Goal: Find contact information: Find contact information

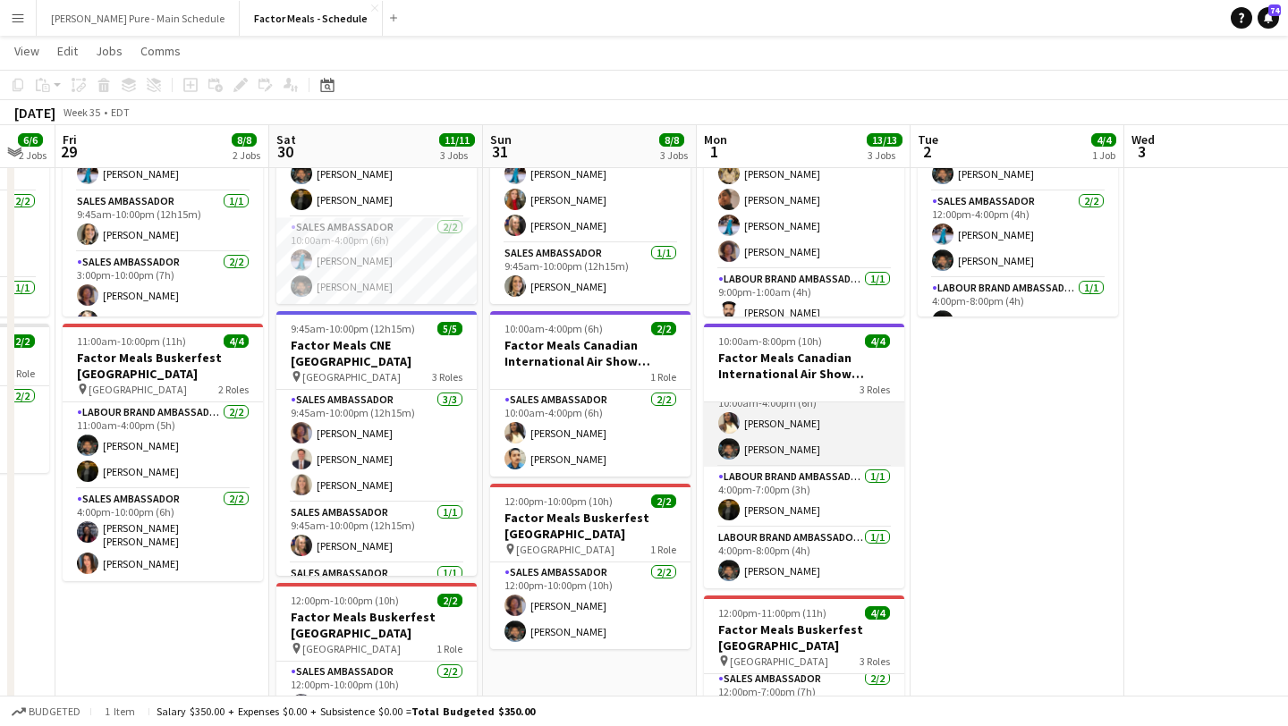
scroll to position [0, 588]
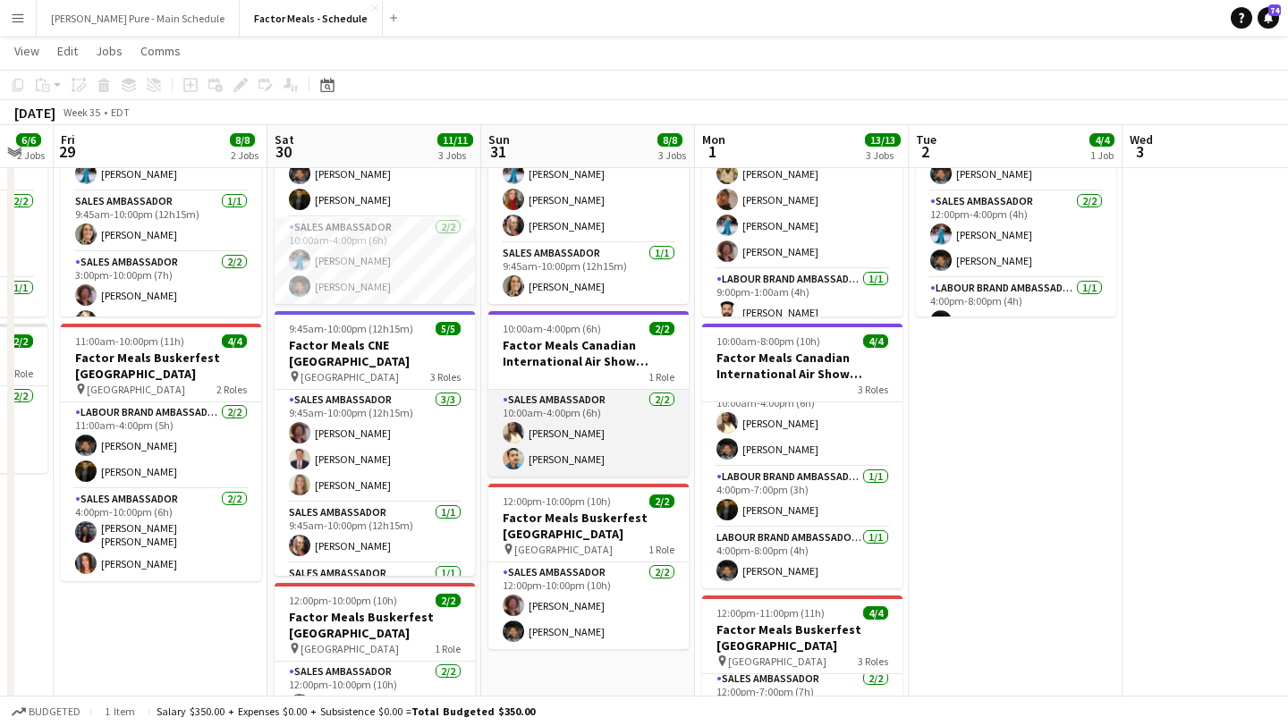
click at [550, 450] on app-card-role "Sales Ambassador [DATE] 10:00am-4:00pm (6h) [PERSON_NAME] [PERSON_NAME]" at bounding box center [588, 433] width 200 height 87
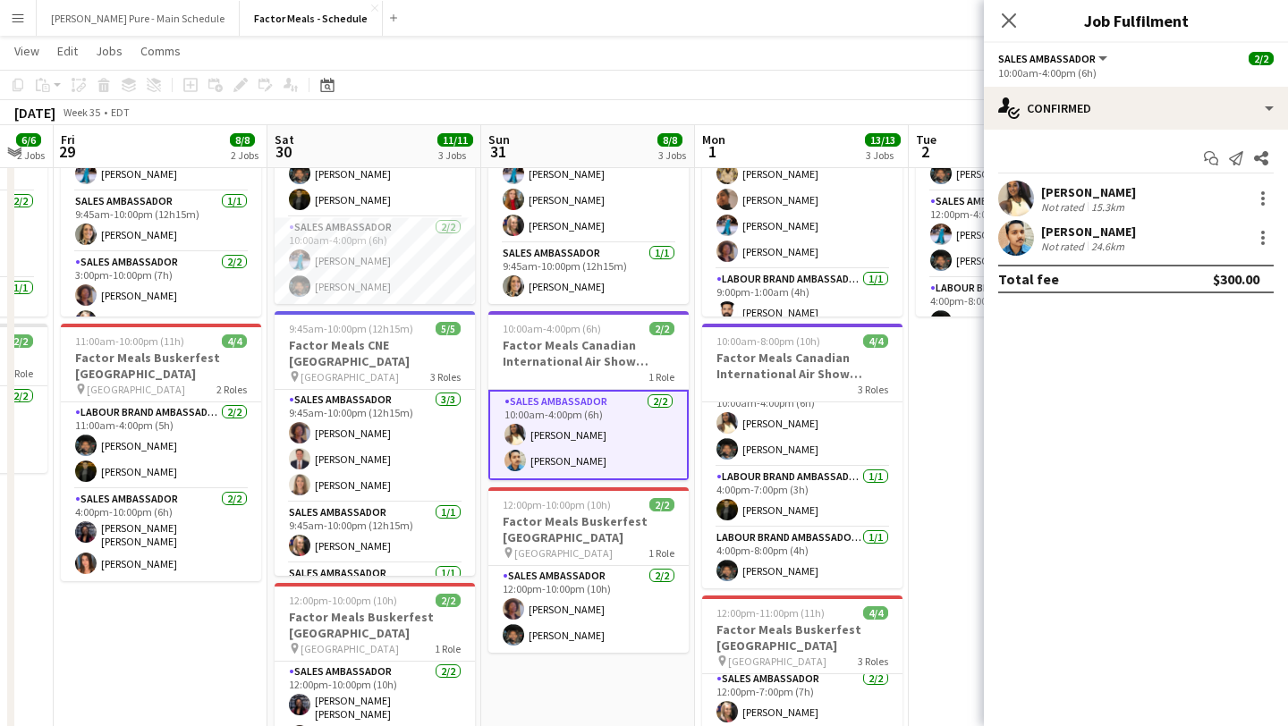
click at [1013, 244] on app-user-avatar at bounding box center [1016, 238] width 36 height 36
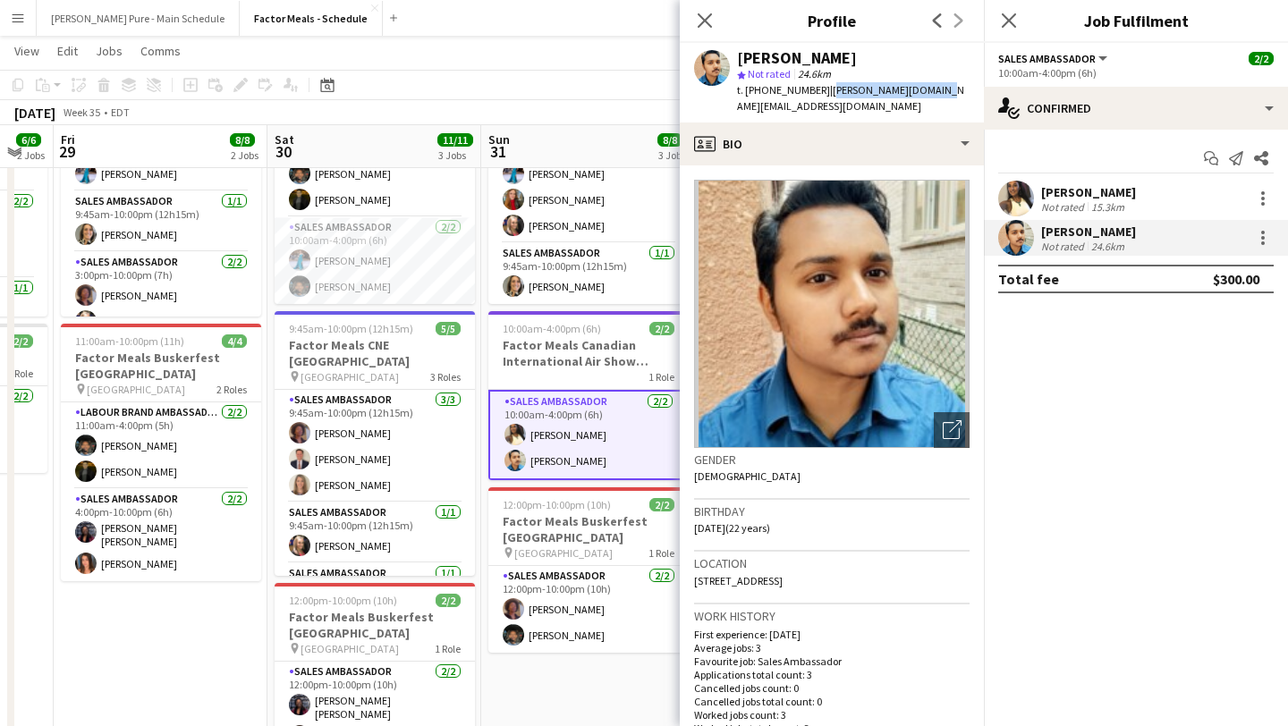
drag, startPoint x: 925, startPoint y: 89, endPoint x: 822, endPoint y: 90, distance: 102.9
click at [822, 90] on span "| [PERSON_NAME][DOMAIN_NAME][EMAIL_ADDRESS][DOMAIN_NAME]" at bounding box center [850, 98] width 227 height 30
copy span "[PERSON_NAME][DOMAIN_NAME][EMAIL_ADDRESS][DOMAIN_NAME]"
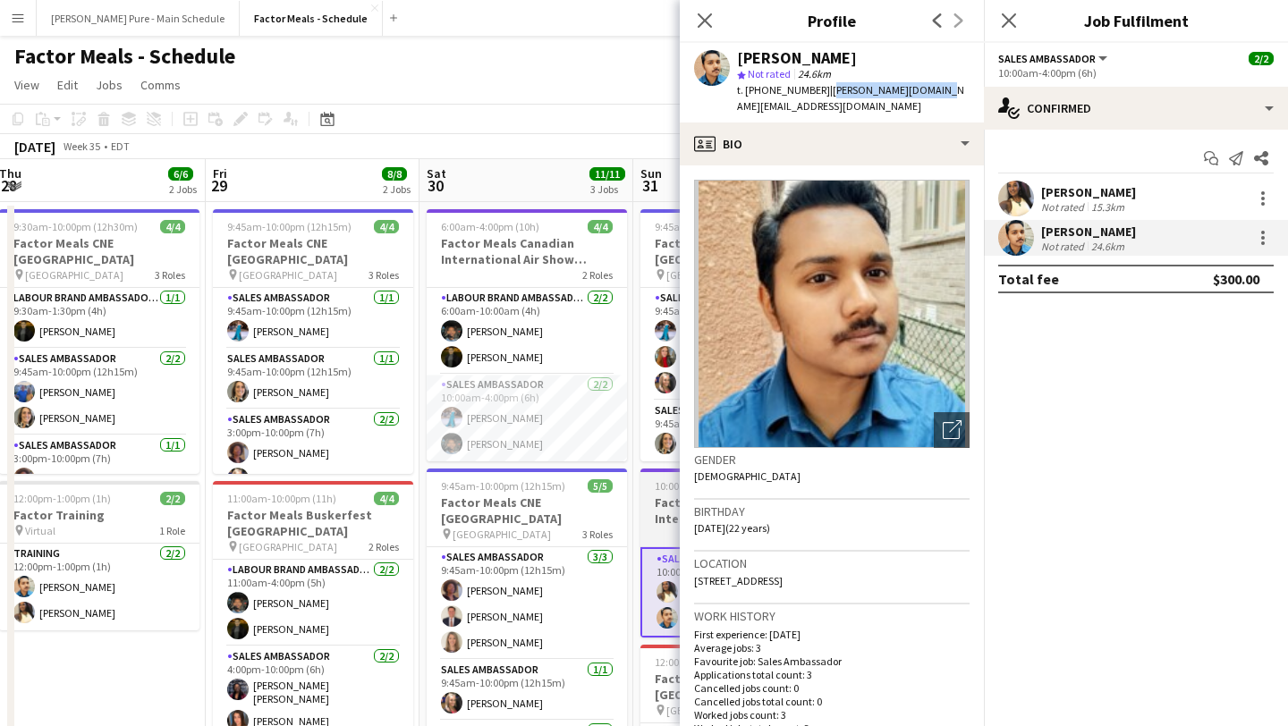
scroll to position [0, 565]
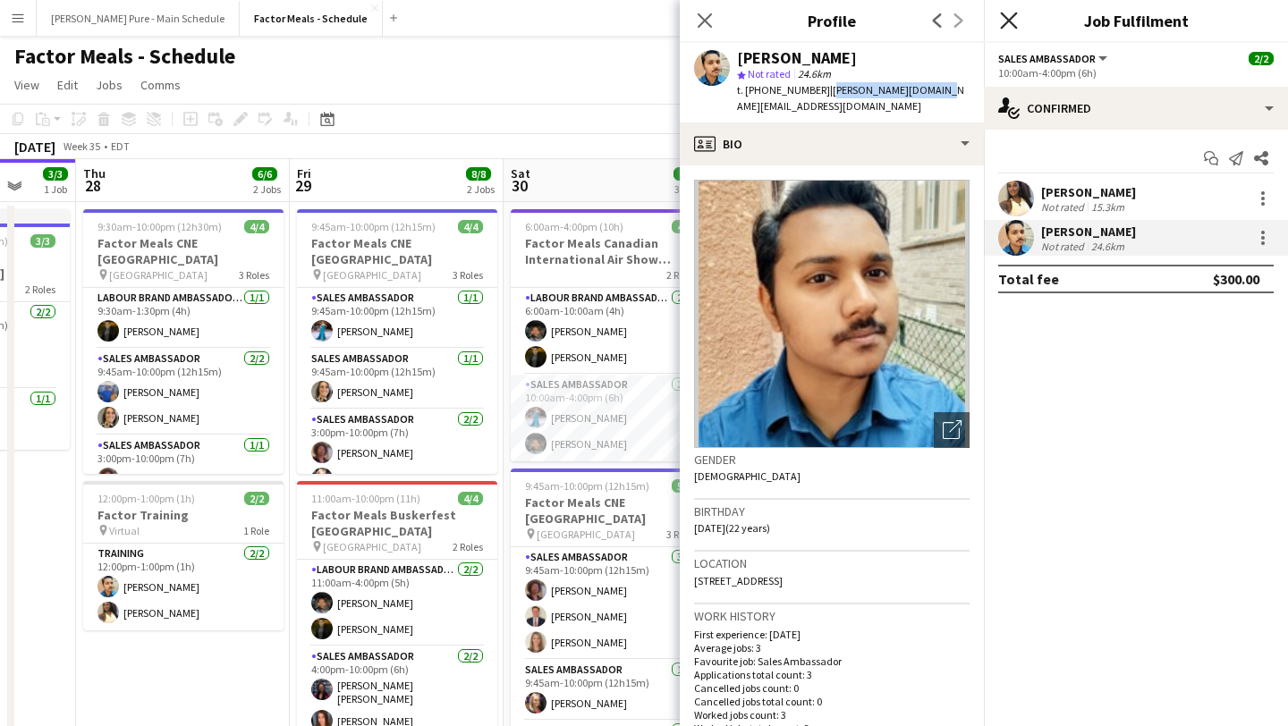
click at [1013, 20] on icon "Close pop-in" at bounding box center [1008, 20] width 17 height 17
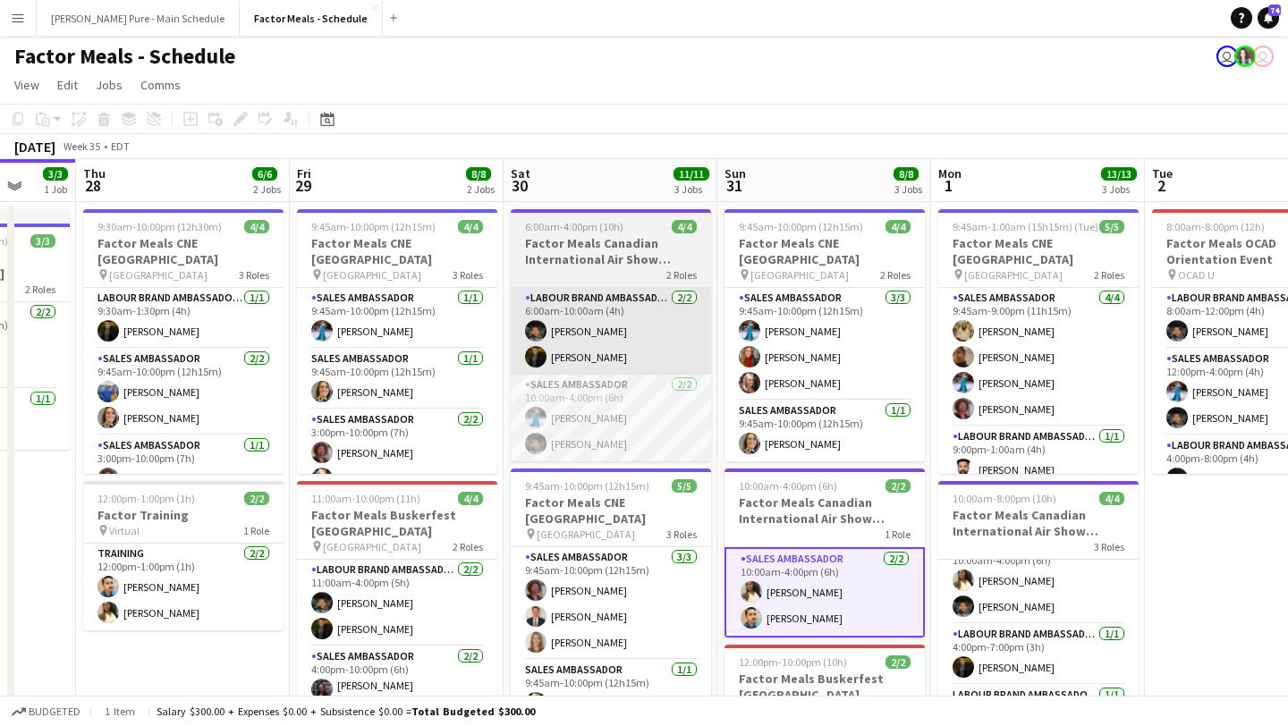
scroll to position [0, 0]
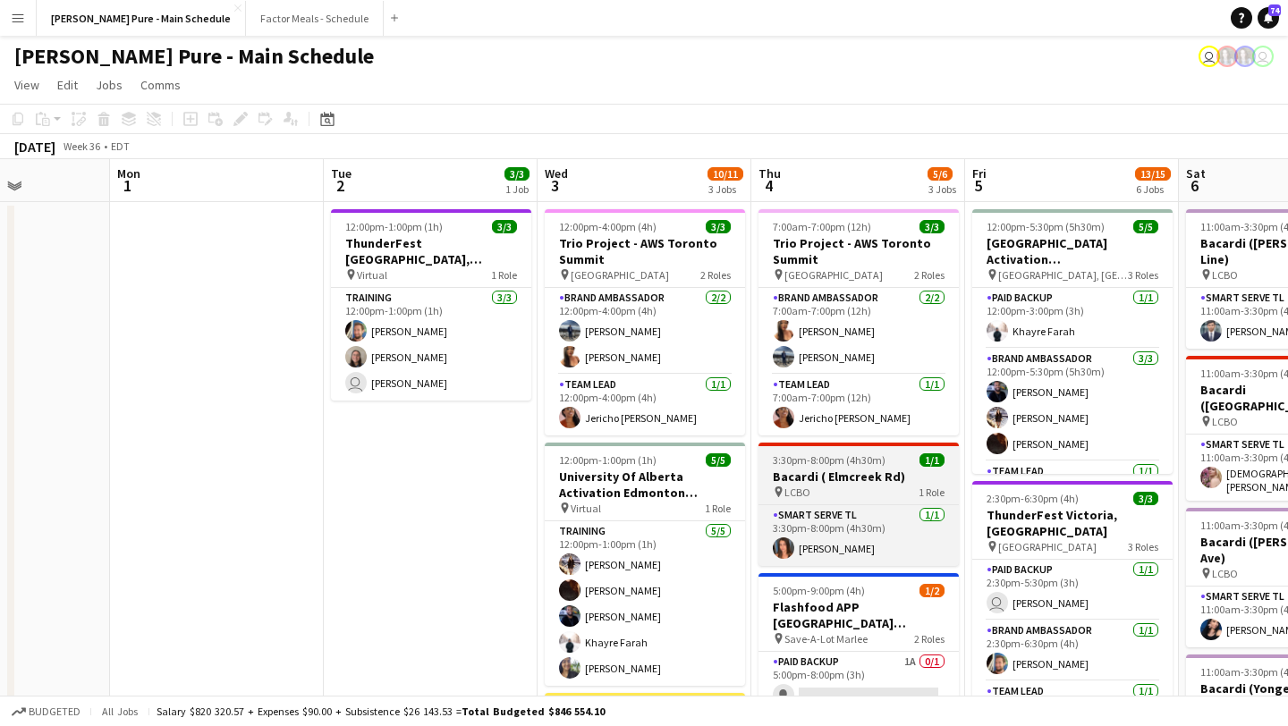
scroll to position [0, 628]
